Goal: Information Seeking & Learning: Learn about a topic

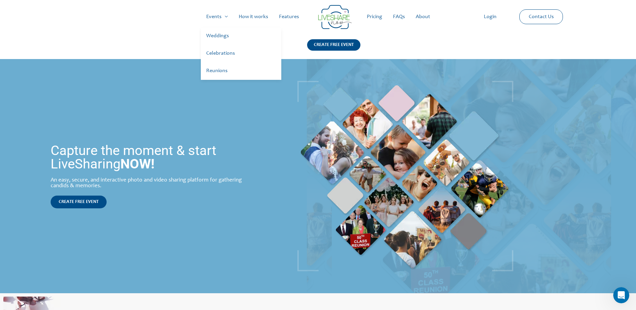
click at [230, 54] on link "Celebrations" at bounding box center [241, 53] width 80 height 17
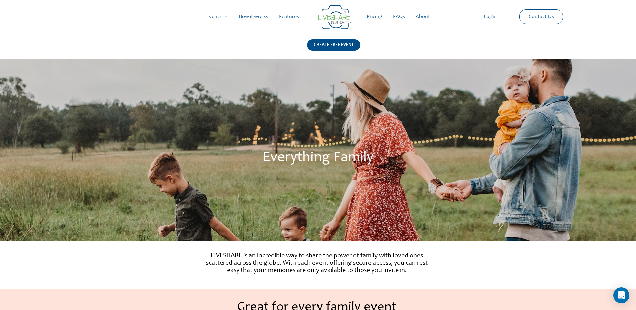
click at [399, 16] on link "FAQs" at bounding box center [398, 16] width 23 height 21
click at [374, 16] on link "Pricing" at bounding box center [374, 16] width 26 height 21
